Goal: Information Seeking & Learning: Check status

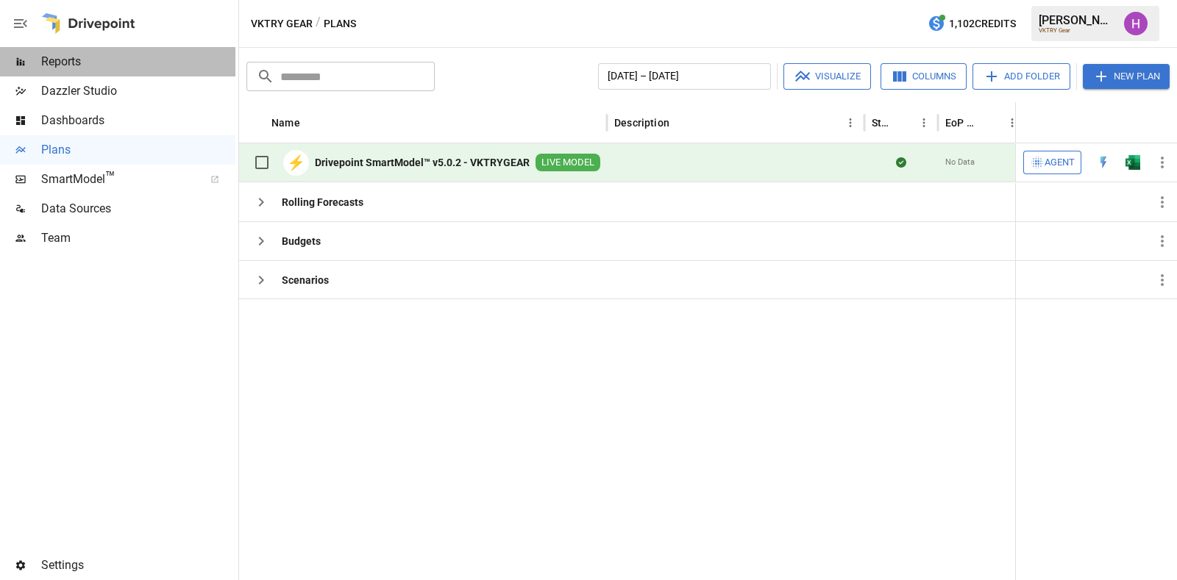
click at [66, 63] on span "Reports" at bounding box center [138, 62] width 194 height 18
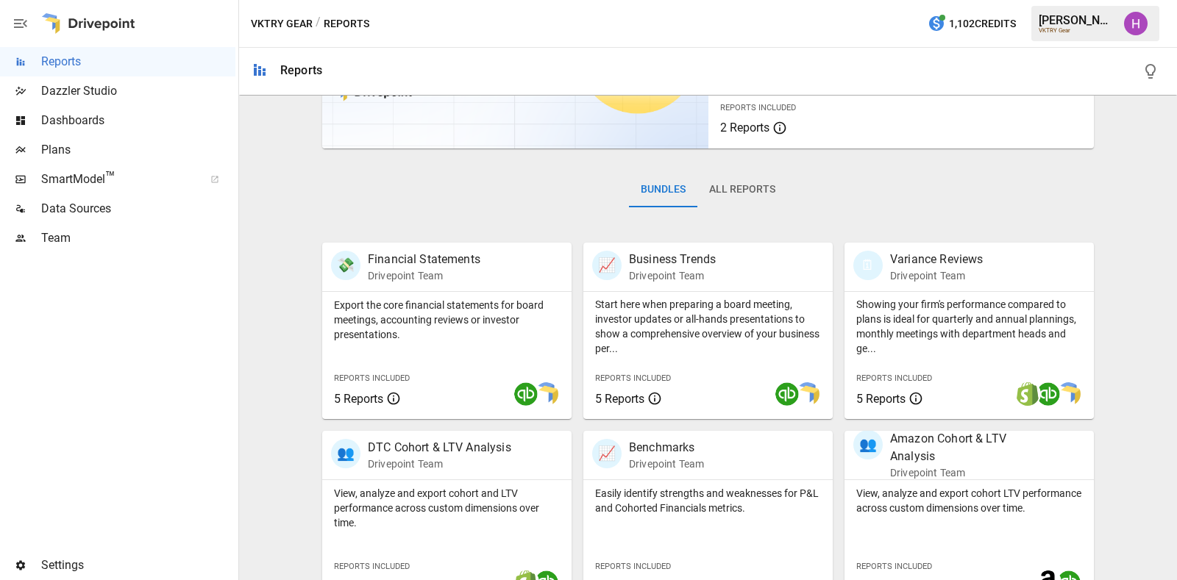
scroll to position [150, 0]
click at [466, 262] on p "Financial Statements" at bounding box center [424, 260] width 113 height 18
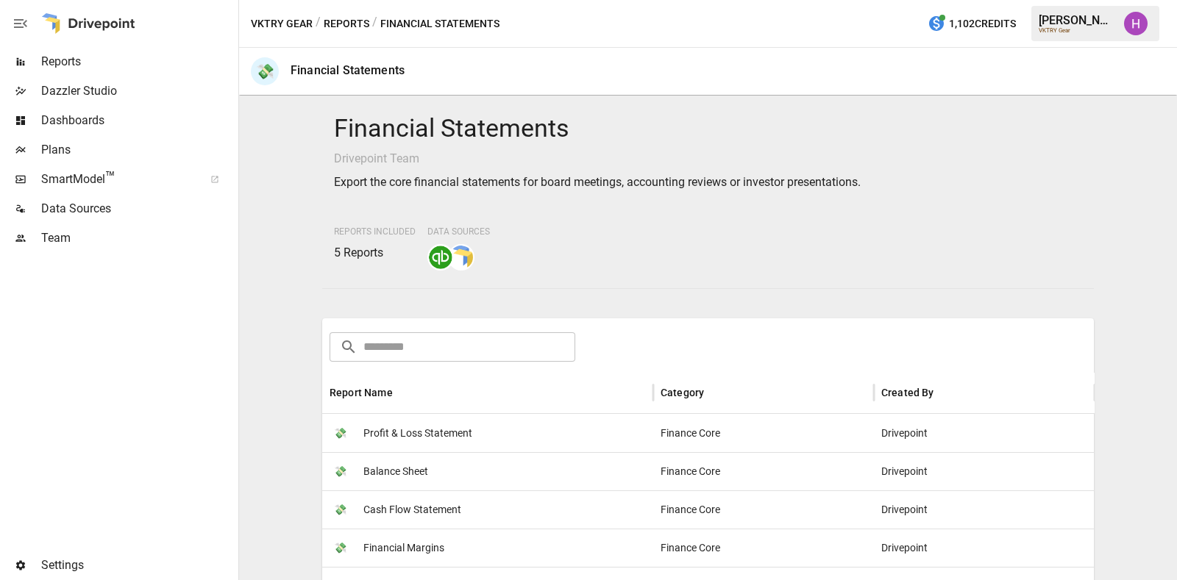
click at [410, 431] on span "Profit & Loss Statement" at bounding box center [417, 434] width 109 height 38
